Goal: Information Seeking & Learning: Learn about a topic

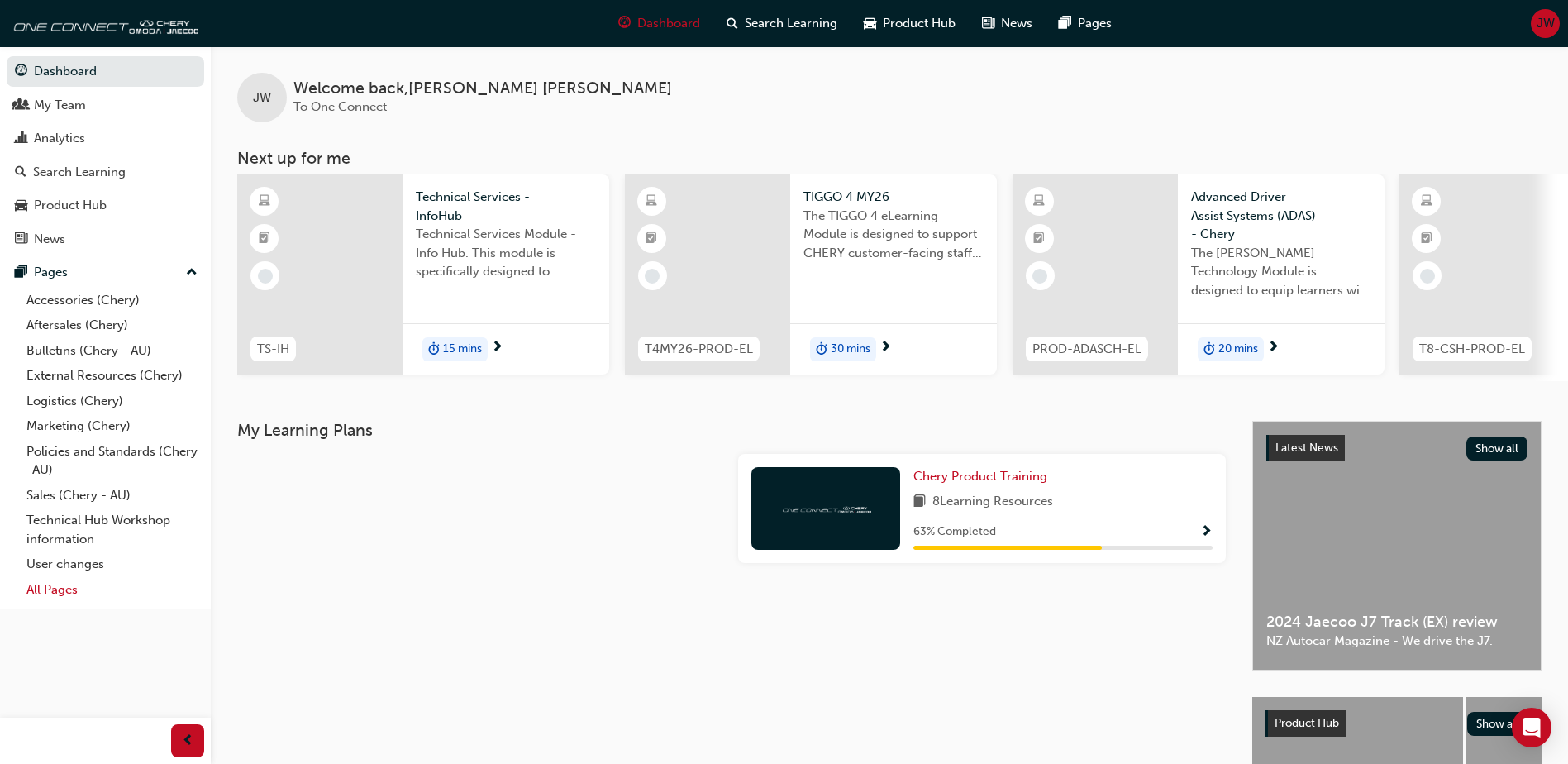
click at [72, 596] on link "All Pages" at bounding box center [111, 589] width 184 height 25
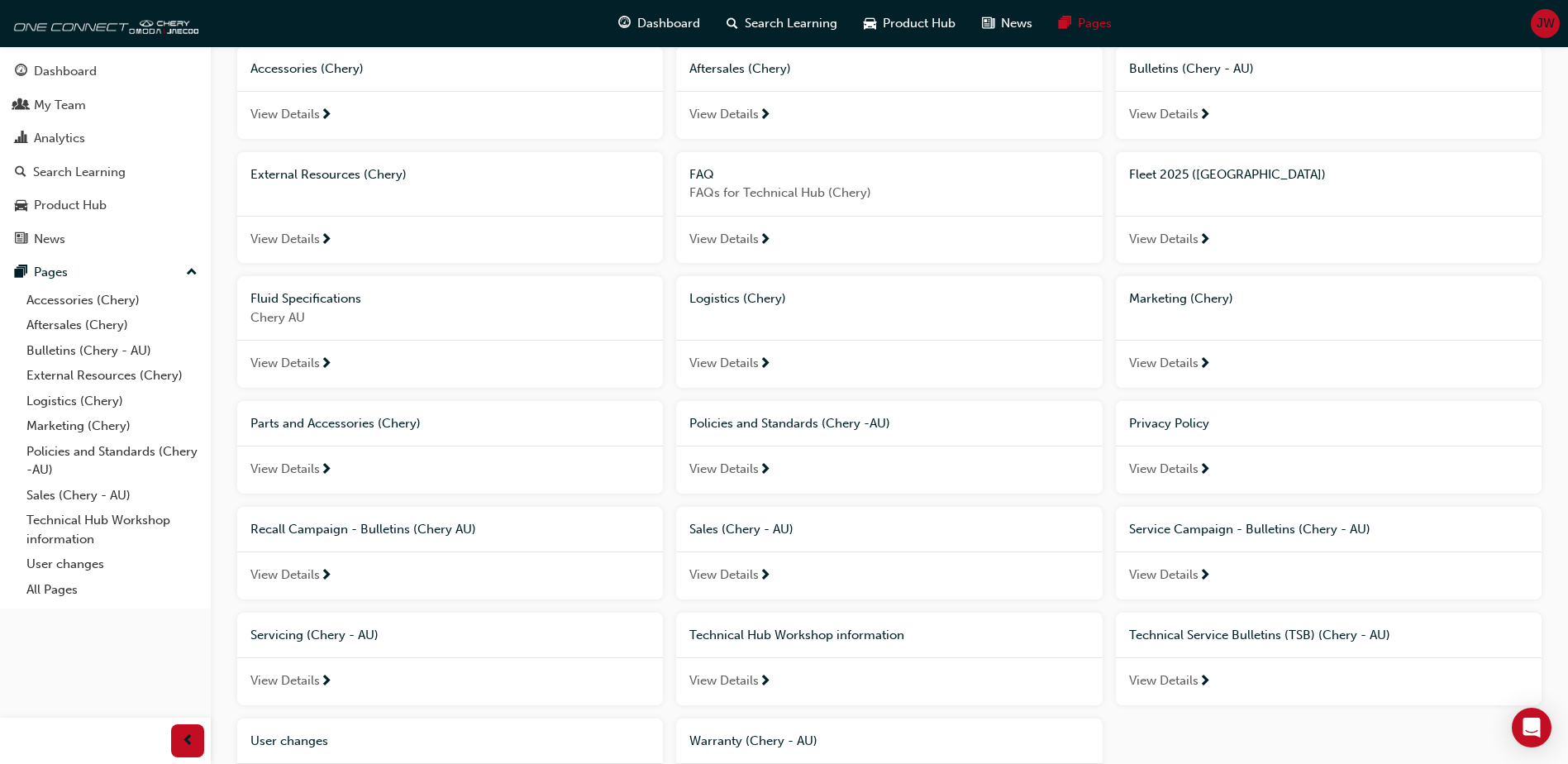
scroll to position [166, 0]
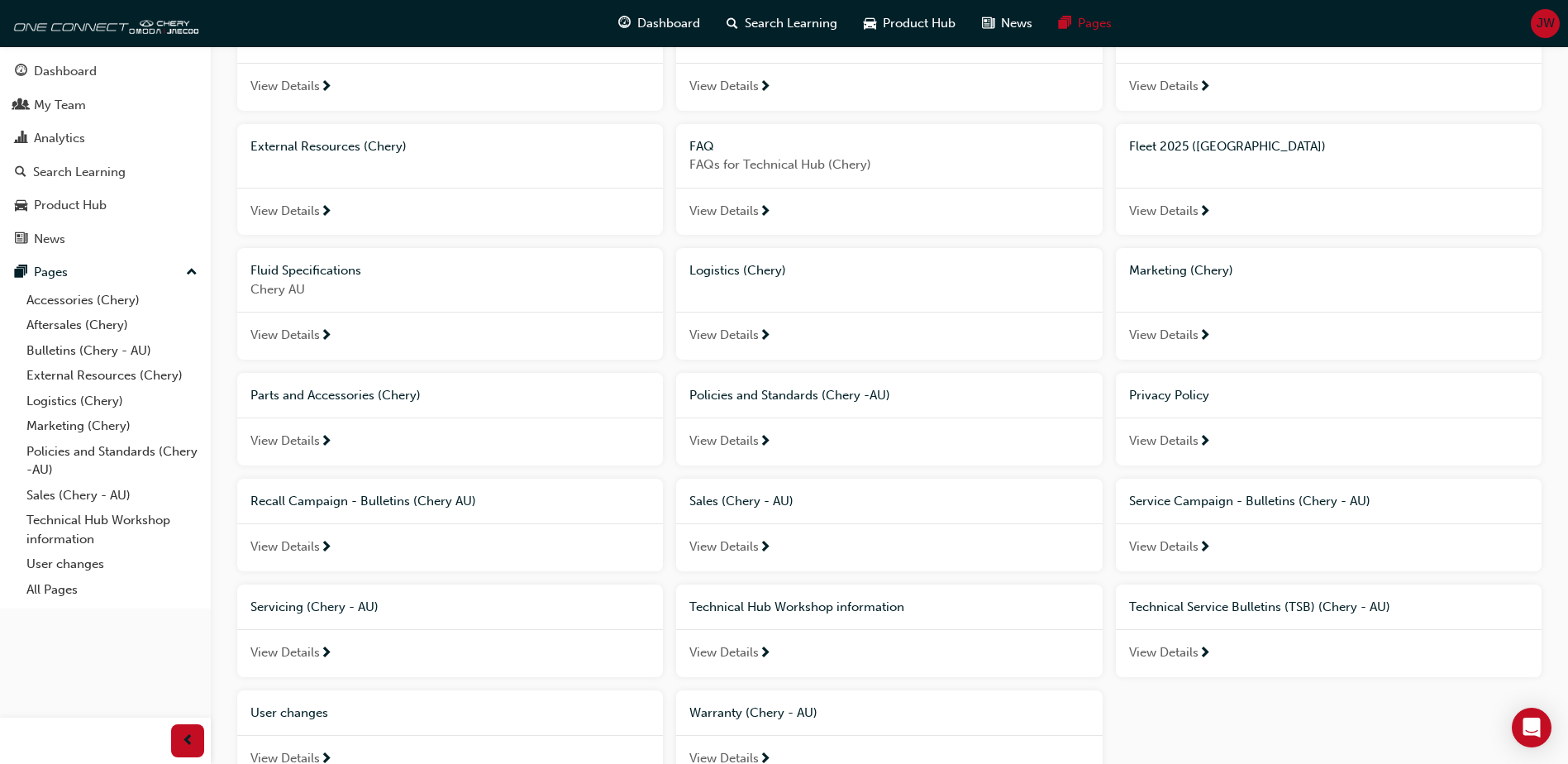
click at [300, 555] on span "View Details" at bounding box center [285, 547] width 70 height 19
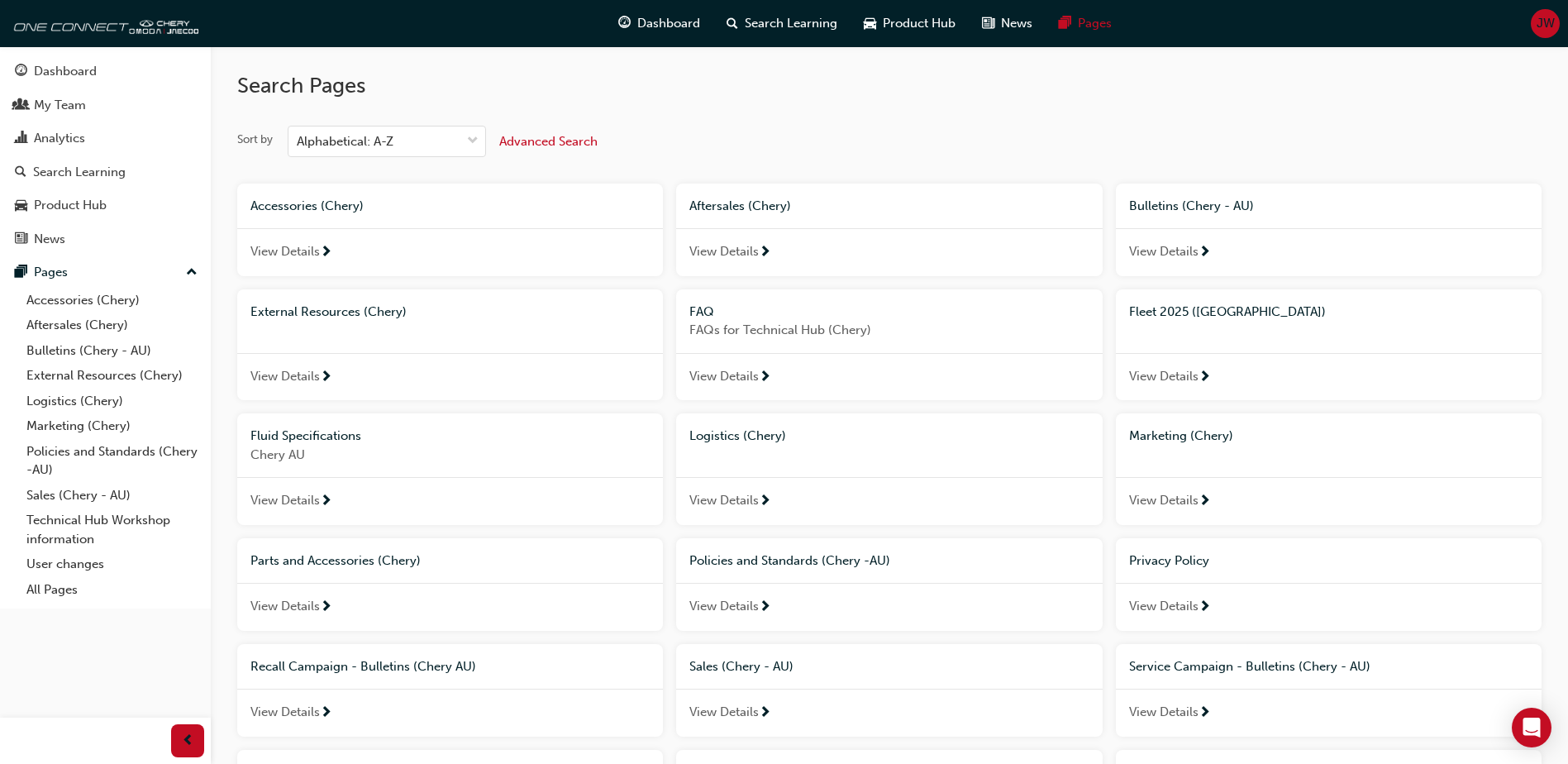
click at [739, 255] on span "View Details" at bounding box center [724, 252] width 70 height 19
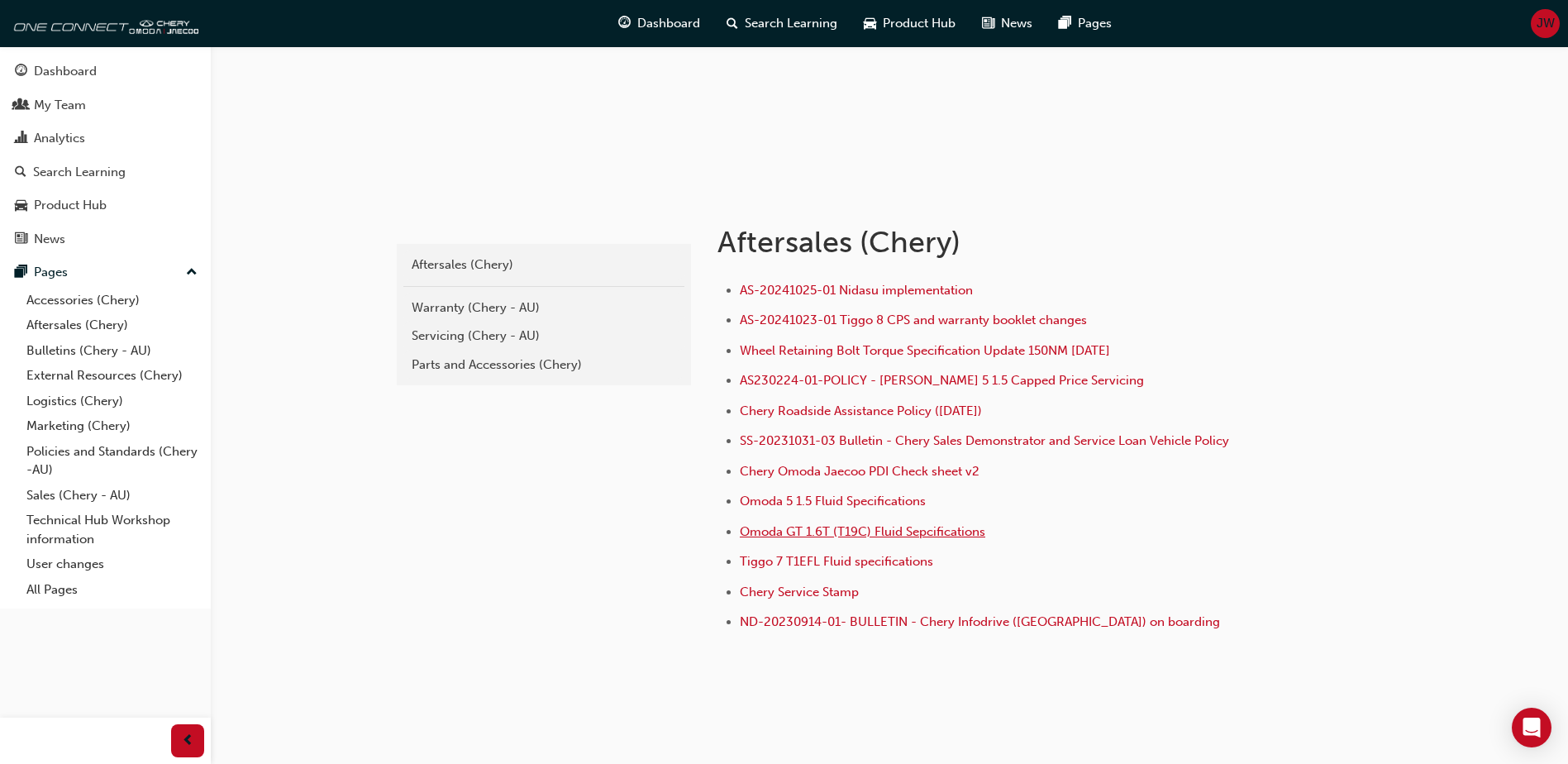
scroll to position [217, 0]
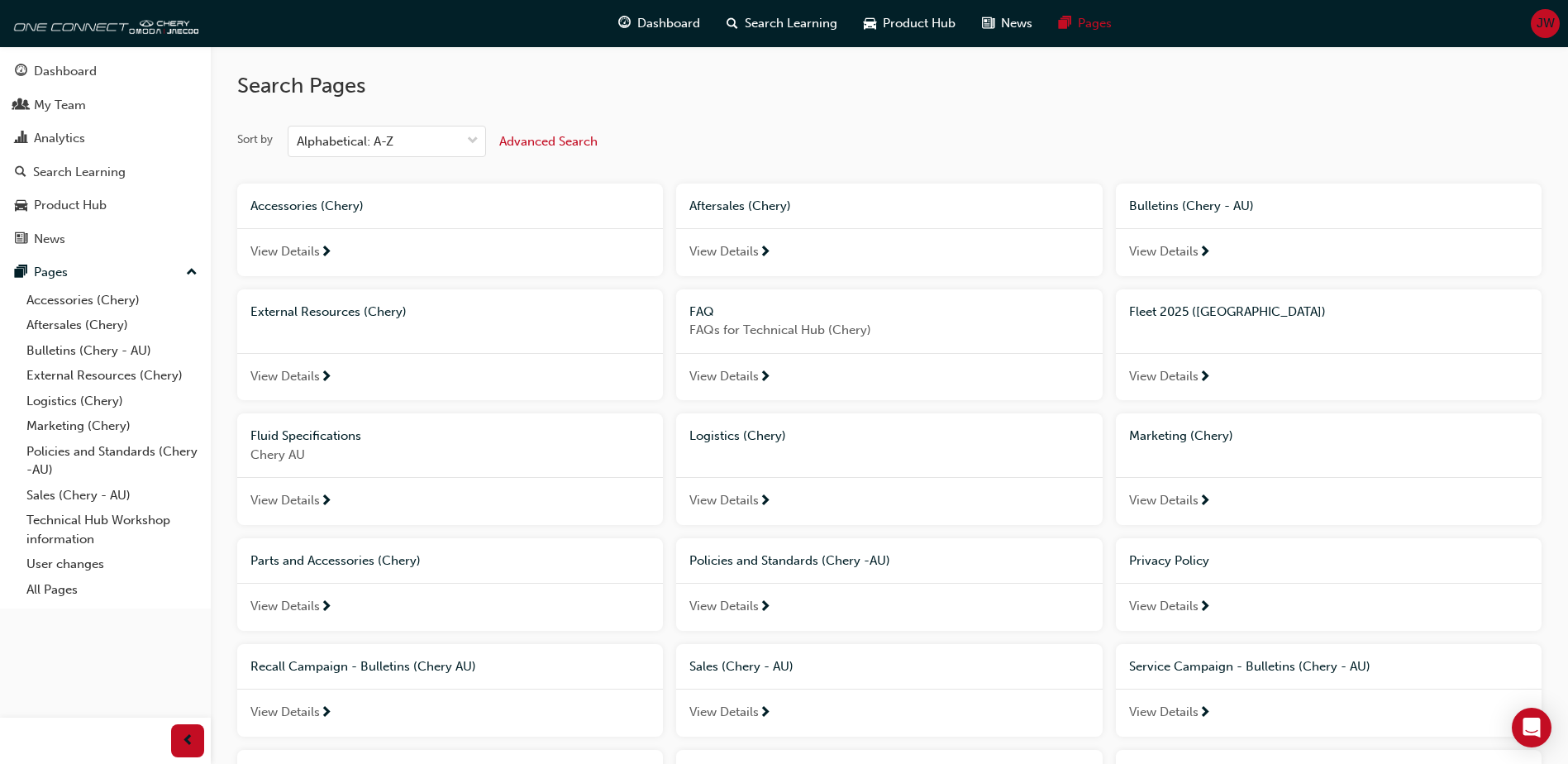
click at [744, 379] on span "View Details" at bounding box center [724, 377] width 70 height 19
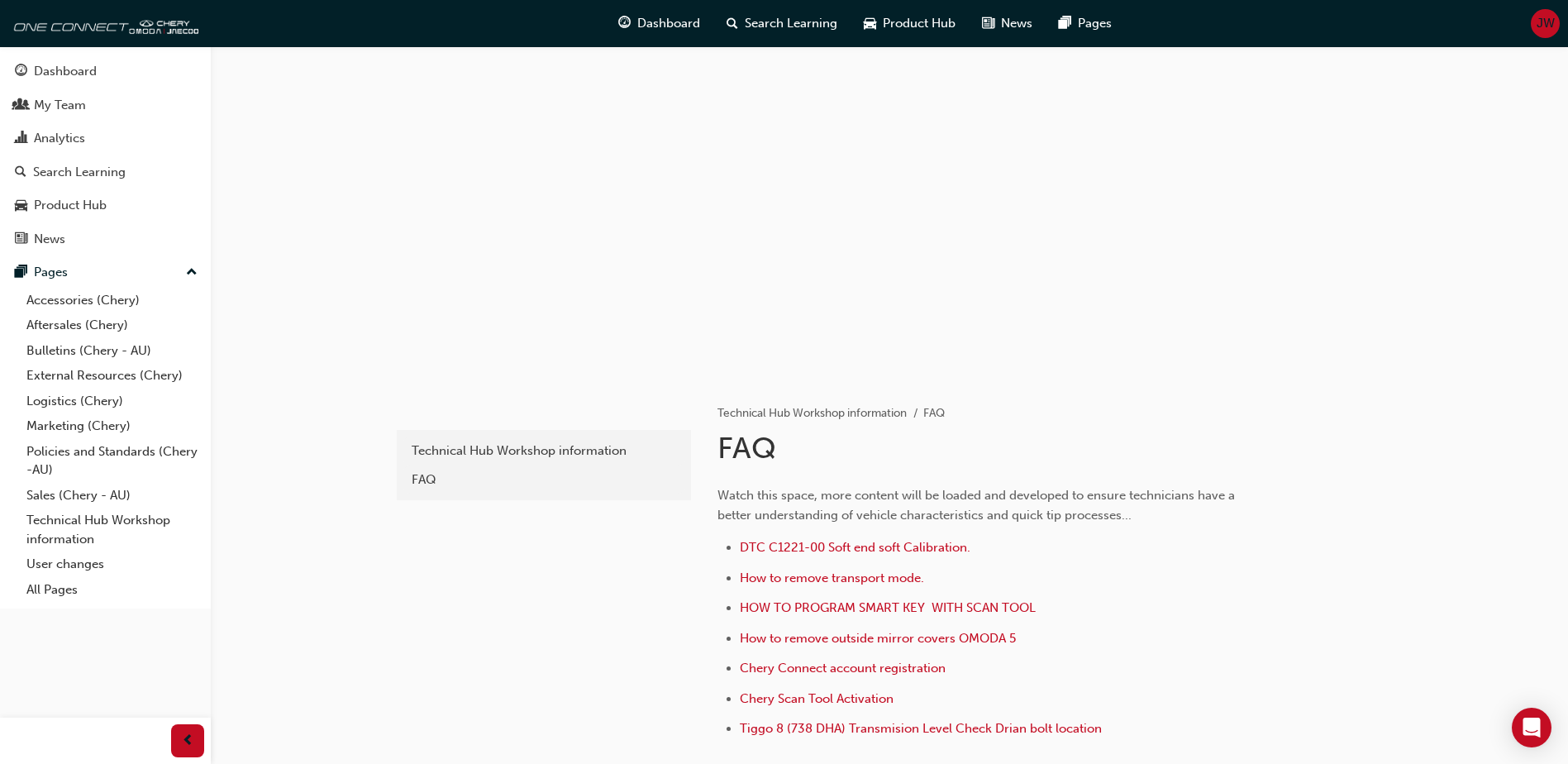
scroll to position [82, 0]
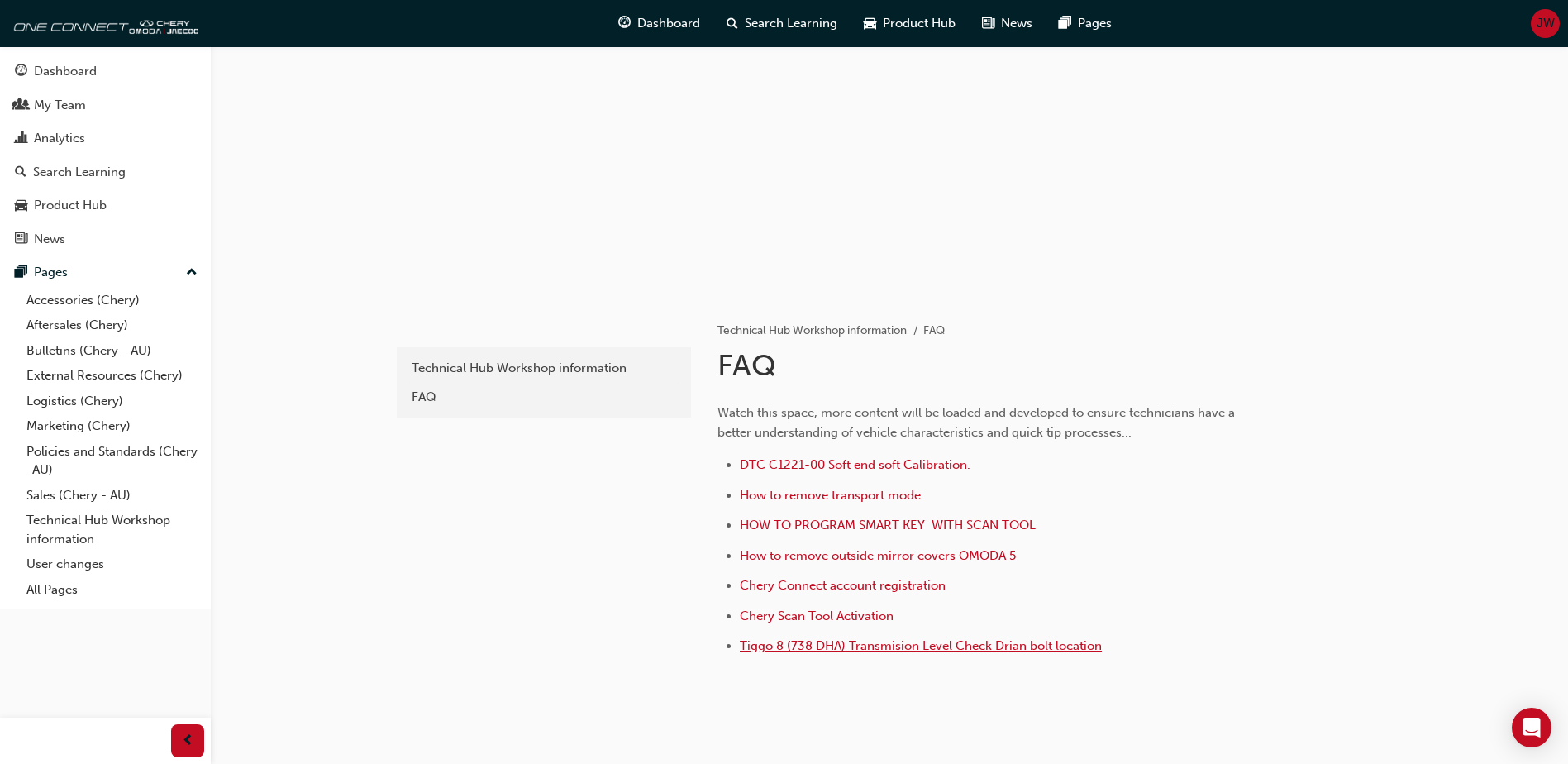
click at [821, 651] on span "Tiggo 8 (738 DHA) Transmision Level Check Drian bolt location" at bounding box center [921, 645] width 362 height 15
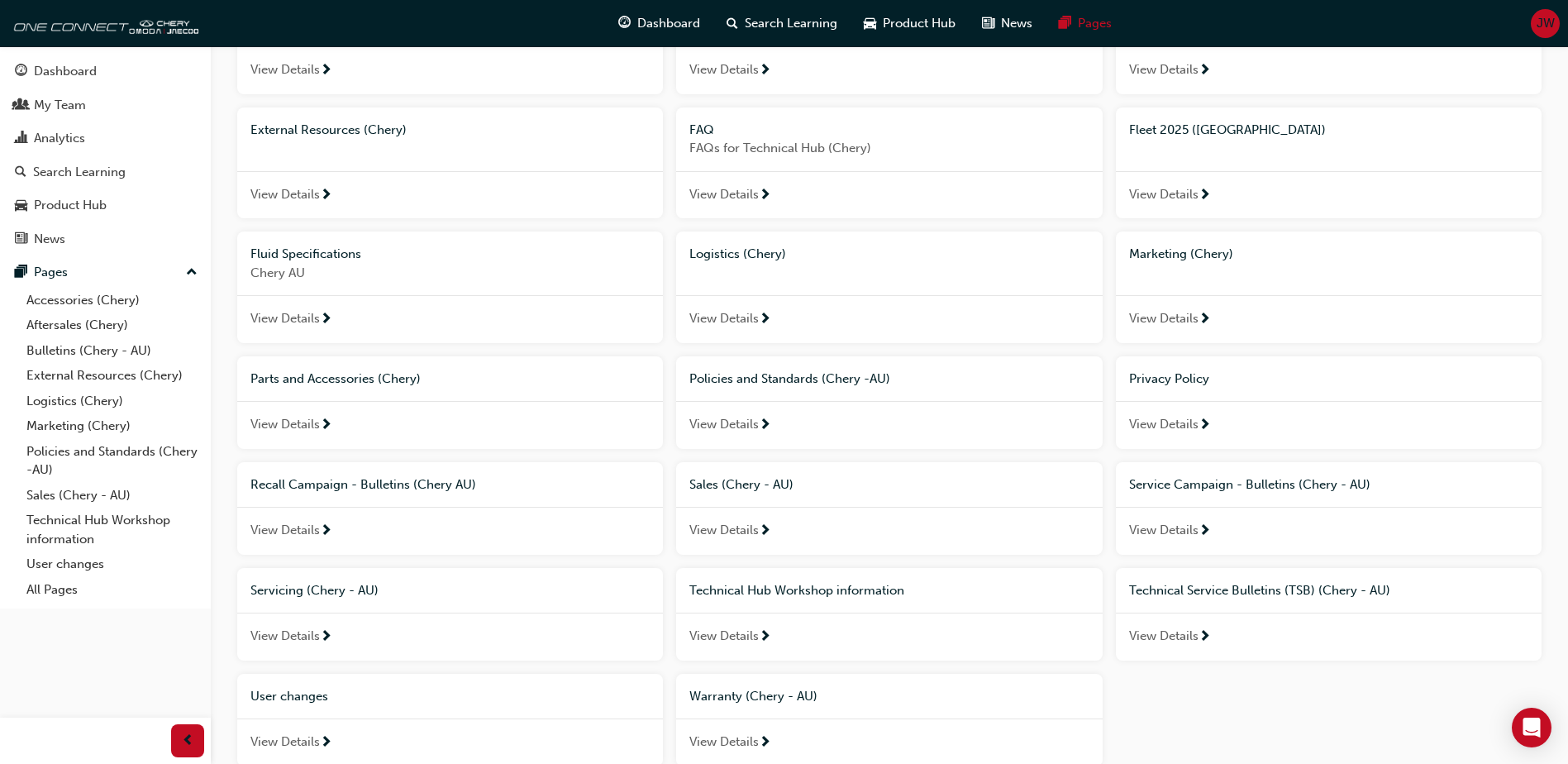
scroll to position [44, 0]
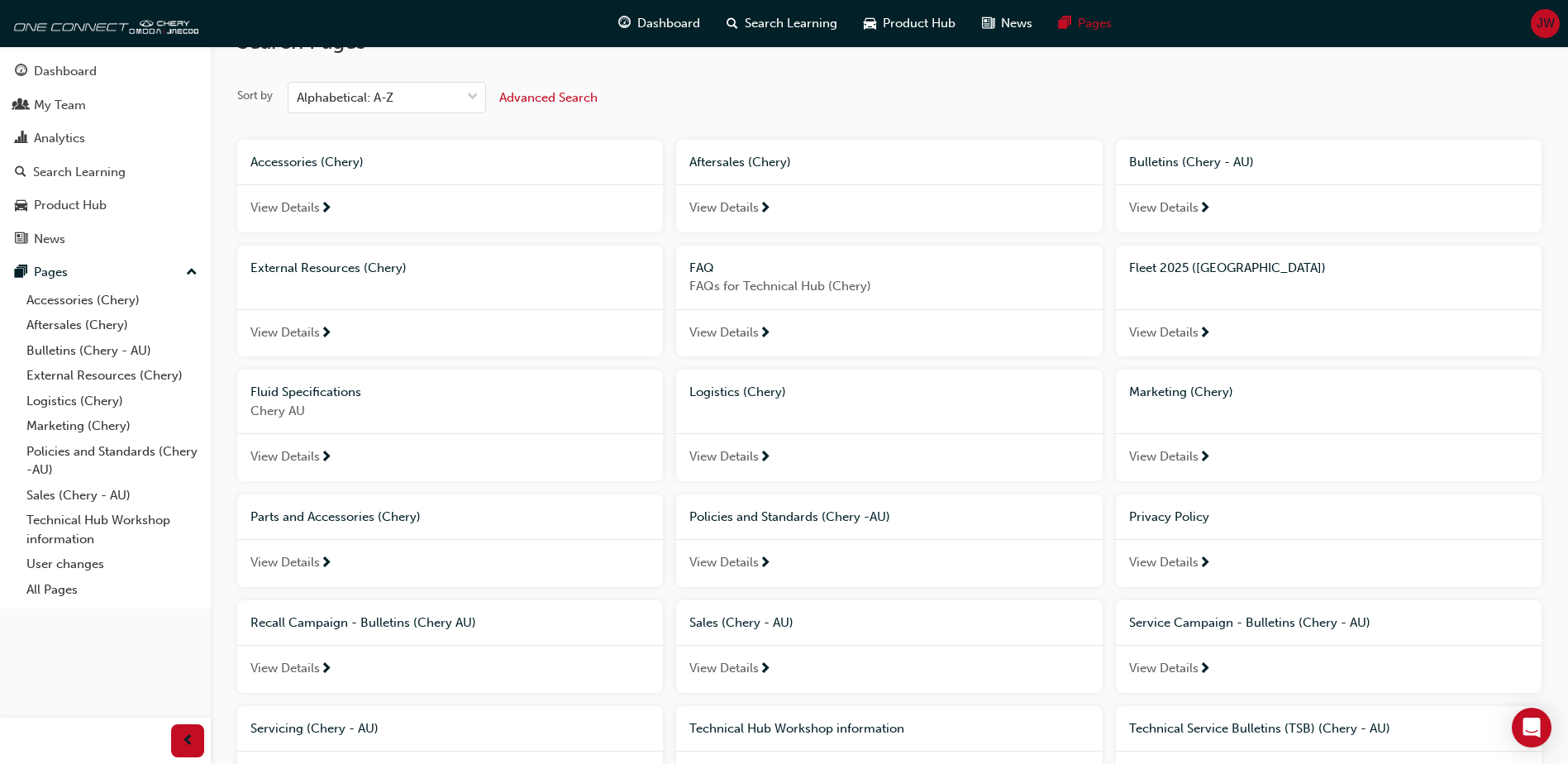
click at [1177, 200] on span "View Details" at bounding box center [1164, 208] width 70 height 19
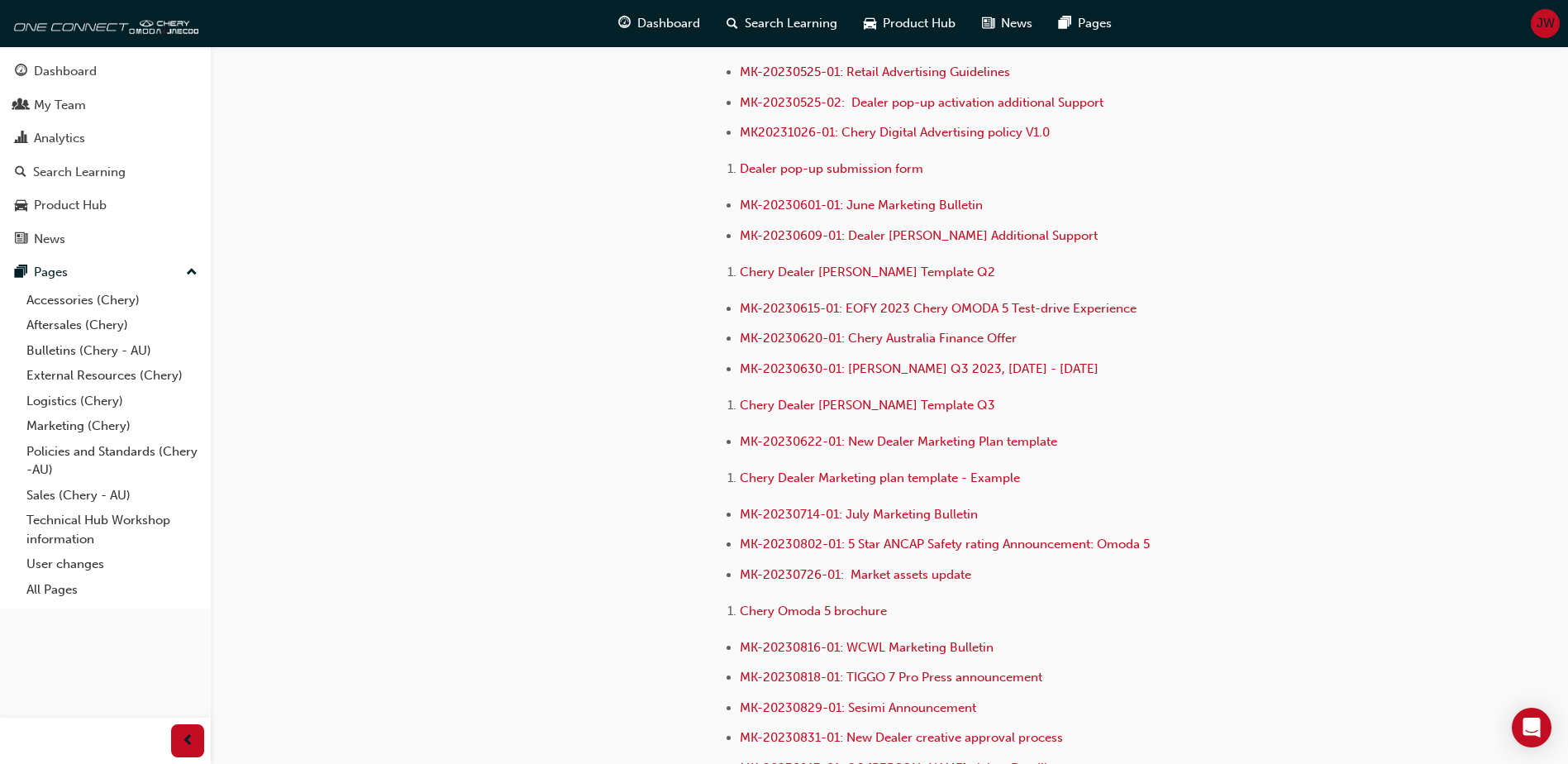
scroll to position [3142, 0]
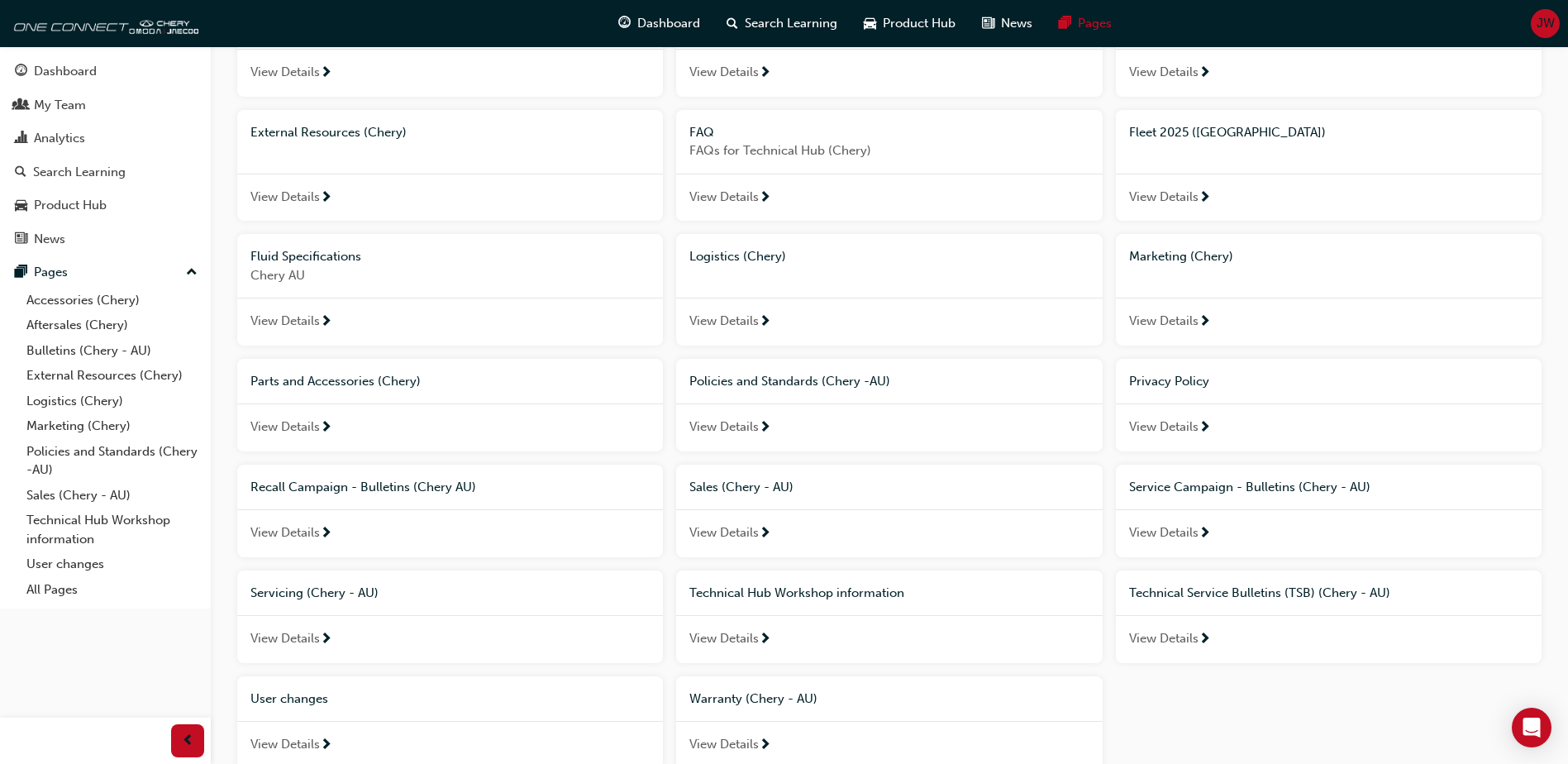
scroll to position [209, 0]
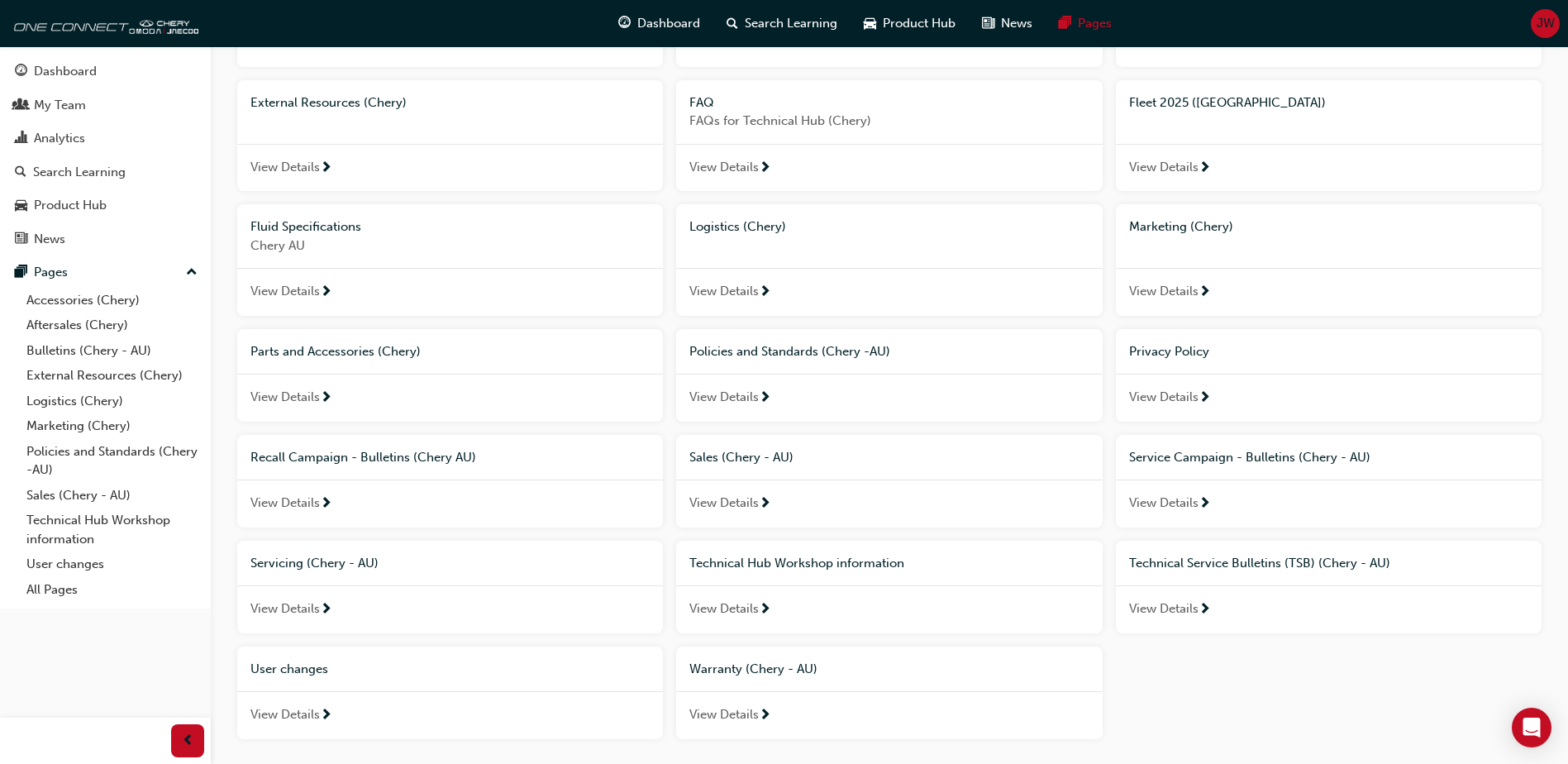
click at [1187, 503] on span "View Details" at bounding box center [1164, 503] width 70 height 19
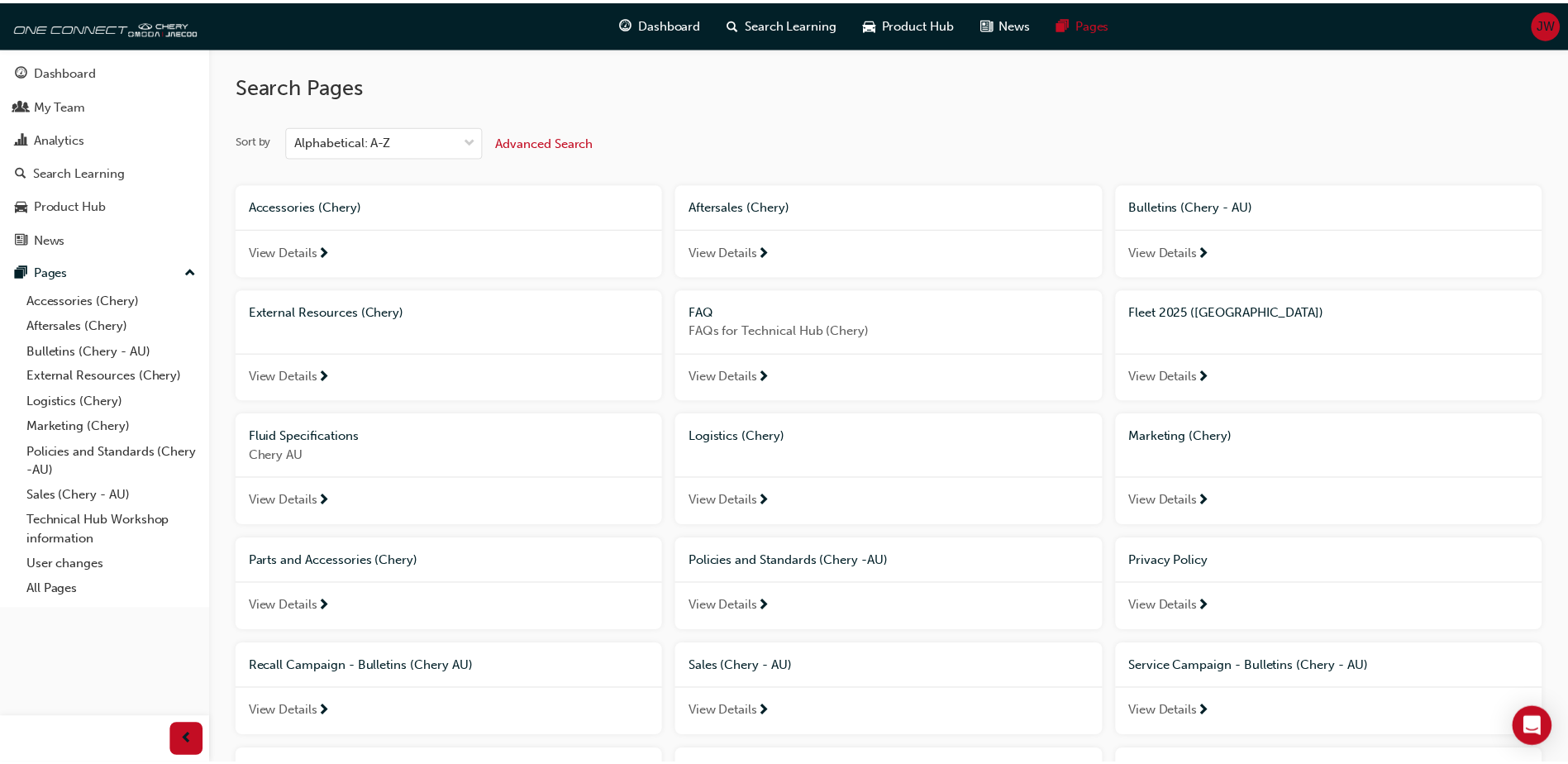
scroll to position [209, 0]
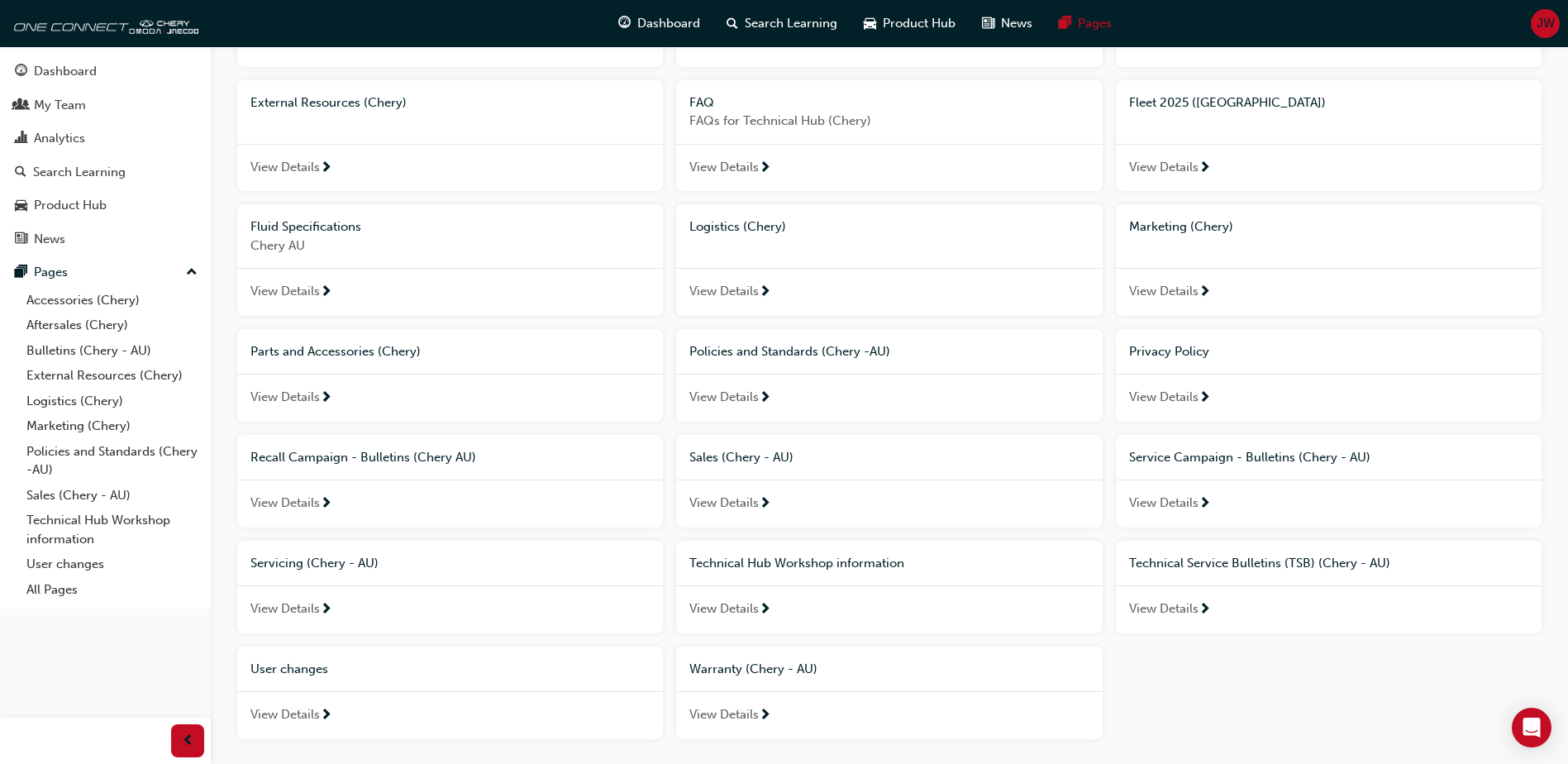
click at [1177, 601] on span "View Details" at bounding box center [1164, 609] width 70 height 19
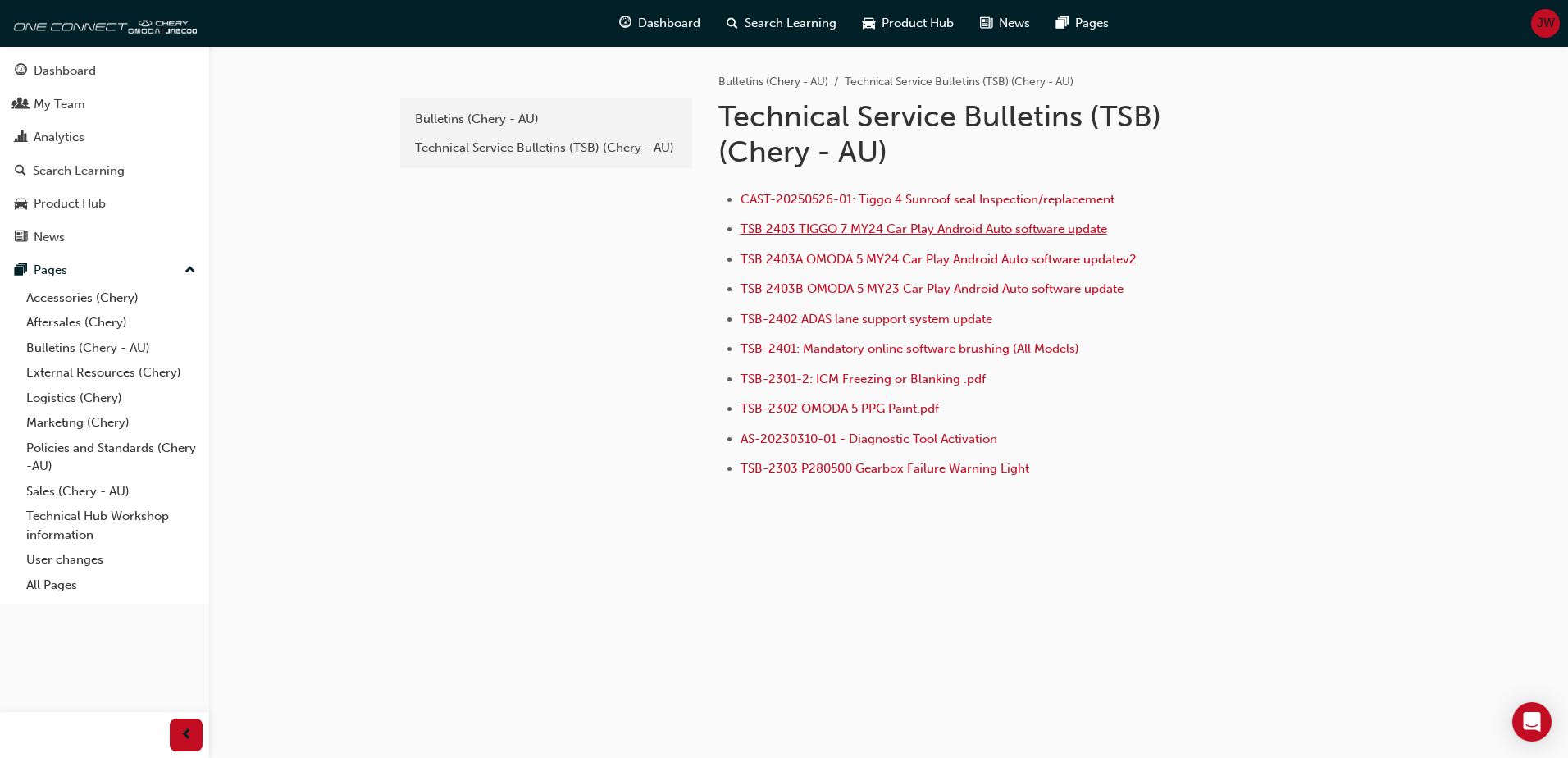
click at [893, 234] on span "TSB 2403 TIGGO 7 MY24 Car Play Android Auto software update" at bounding box center [923, 228] width 366 height 14
